Goal: Transaction & Acquisition: Purchase product/service

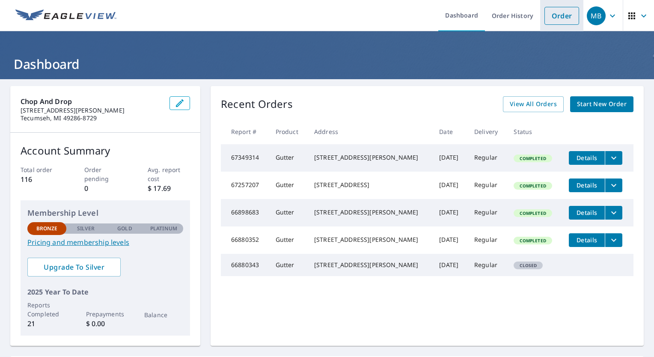
click at [554, 13] on link "Order" at bounding box center [561, 16] width 35 height 18
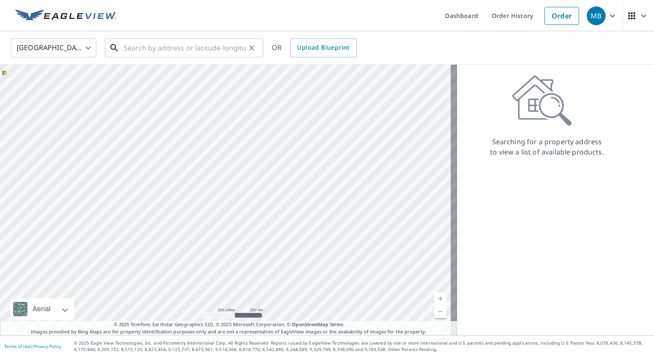
click at [202, 49] on input "text" at bounding box center [185, 48] width 122 height 24
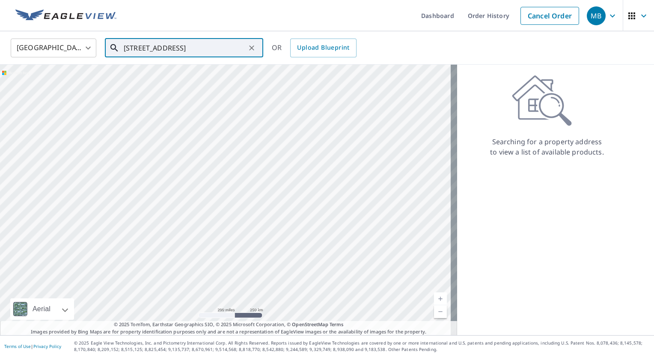
click at [229, 47] on input "[STREET_ADDRESS]" at bounding box center [185, 48] width 122 height 24
click at [142, 72] on span "[STREET_ADDRESS]" at bounding box center [189, 73] width 134 height 10
type input "[STREET_ADDRESS]"
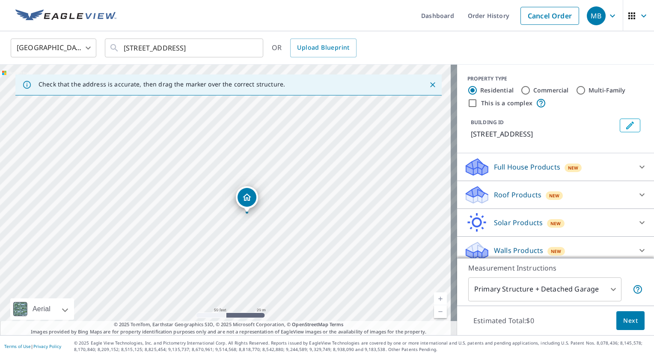
drag, startPoint x: 156, startPoint y: 105, endPoint x: 306, endPoint y: 118, distance: 151.1
click at [306, 118] on div "[STREET_ADDRESS]" at bounding box center [228, 200] width 457 height 270
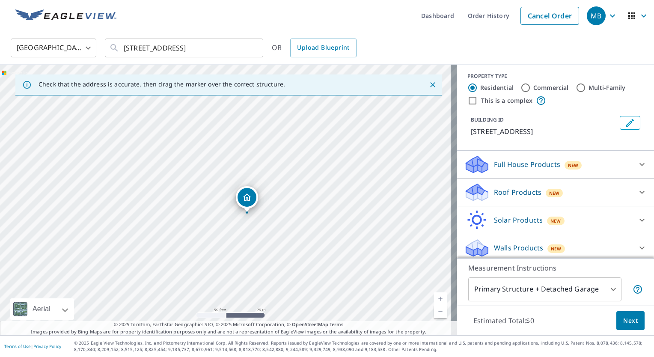
scroll to position [6, 0]
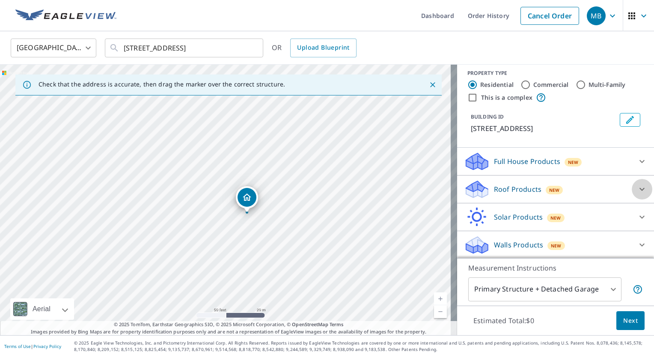
click at [637, 187] on icon at bounding box center [642, 189] width 10 height 10
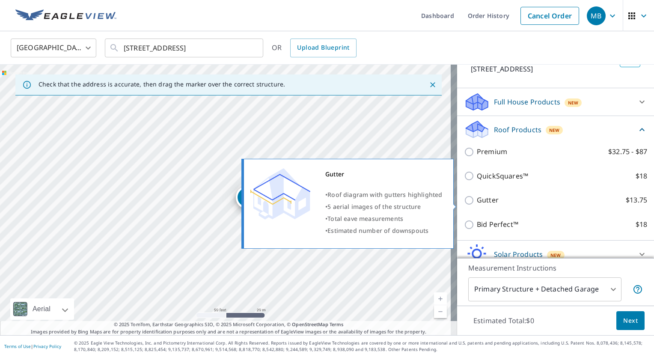
scroll to position [91, 0]
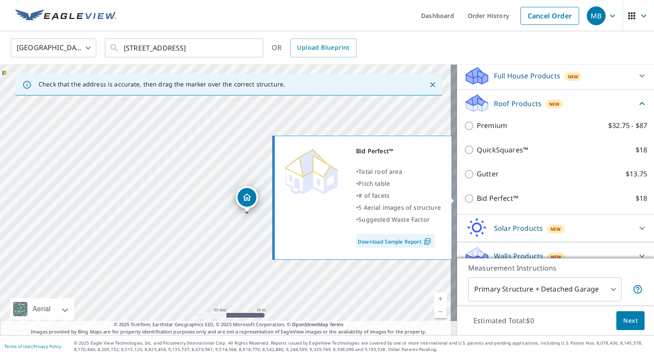
click at [563, 199] on label "Bid Perfect™ $18" at bounding box center [562, 198] width 170 height 11
click at [477, 199] on input "Bid Perfect™ $18" at bounding box center [470, 198] width 13 height 10
checkbox input "true"
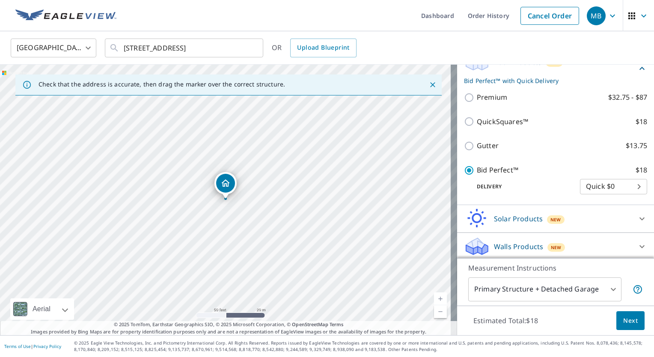
scroll to position [134, 0]
click at [625, 320] on span "Next" at bounding box center [630, 320] width 15 height 11
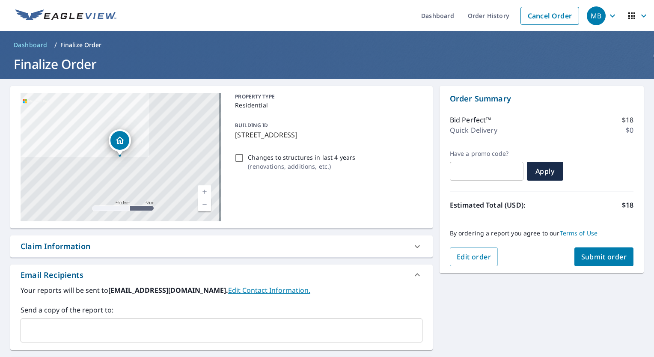
click at [595, 256] on span "Submit order" at bounding box center [604, 256] width 46 height 9
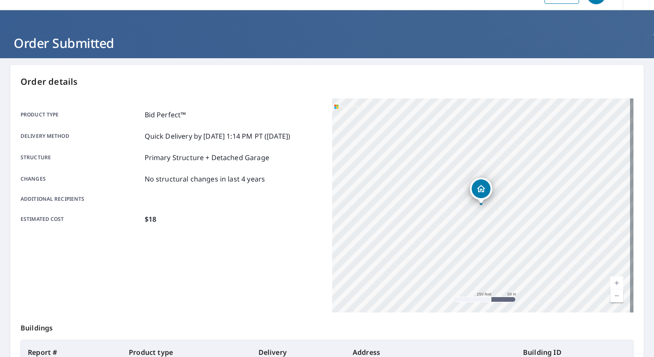
scroll to position [18, 0]
